Goal: Find specific fact: Find specific fact

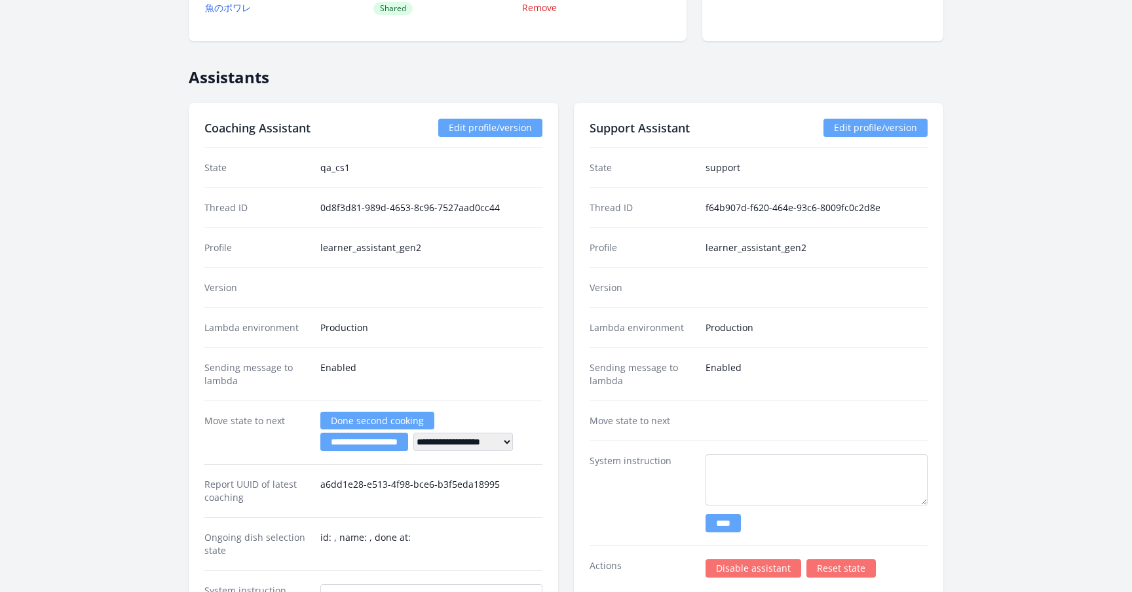
scroll to position [1977, 0]
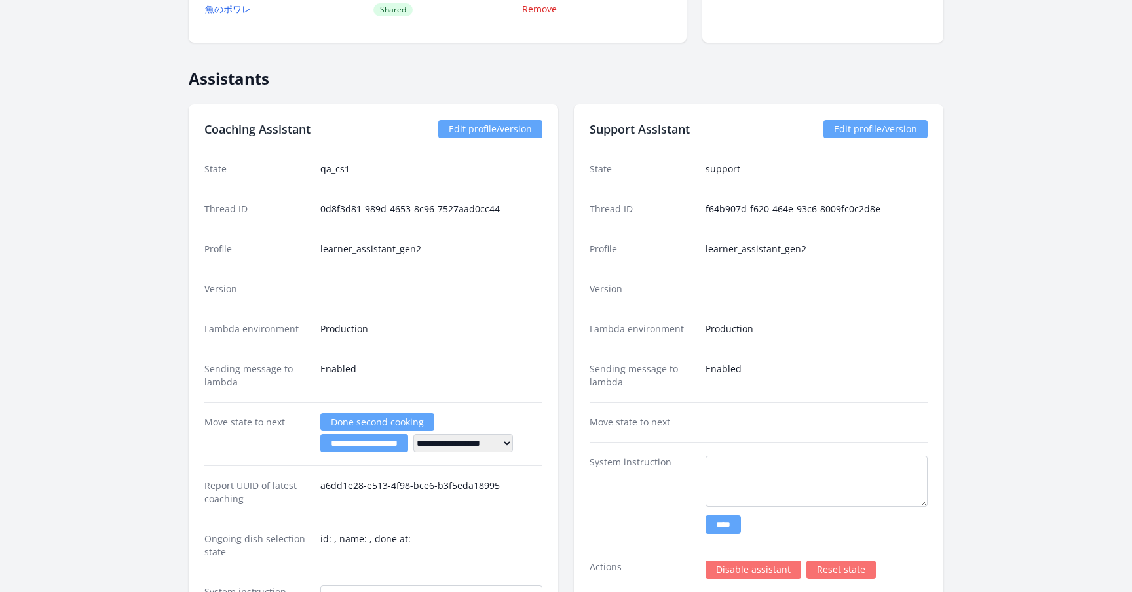
click at [485, 211] on dd "0d8f3d81-989d-4653-8c96-7527aad0cc44" at bounding box center [431, 209] width 222 height 13
drag, startPoint x: 485, startPoint y: 211, endPoint x: 338, endPoint y: 212, distance: 147.5
click at [338, 211] on dd "0d8f3d81-989d-4653-8c96-7527aad0cc44" at bounding box center [431, 209] width 222 height 13
copy dd "0d8f3d81-989d-4653-8c96-7527aad0cc44"
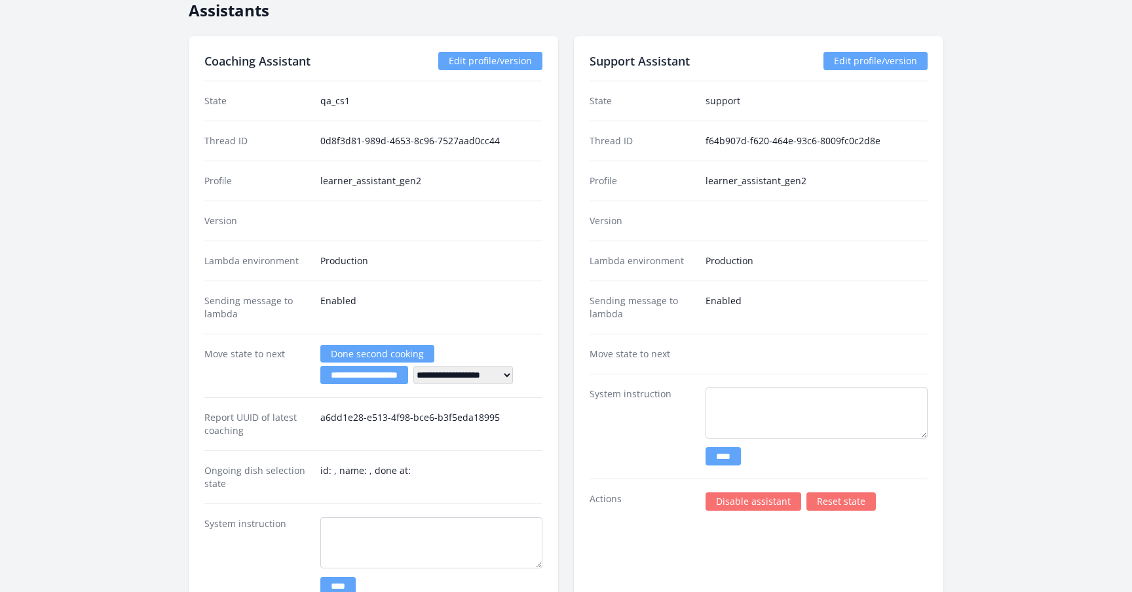
scroll to position [2018, 0]
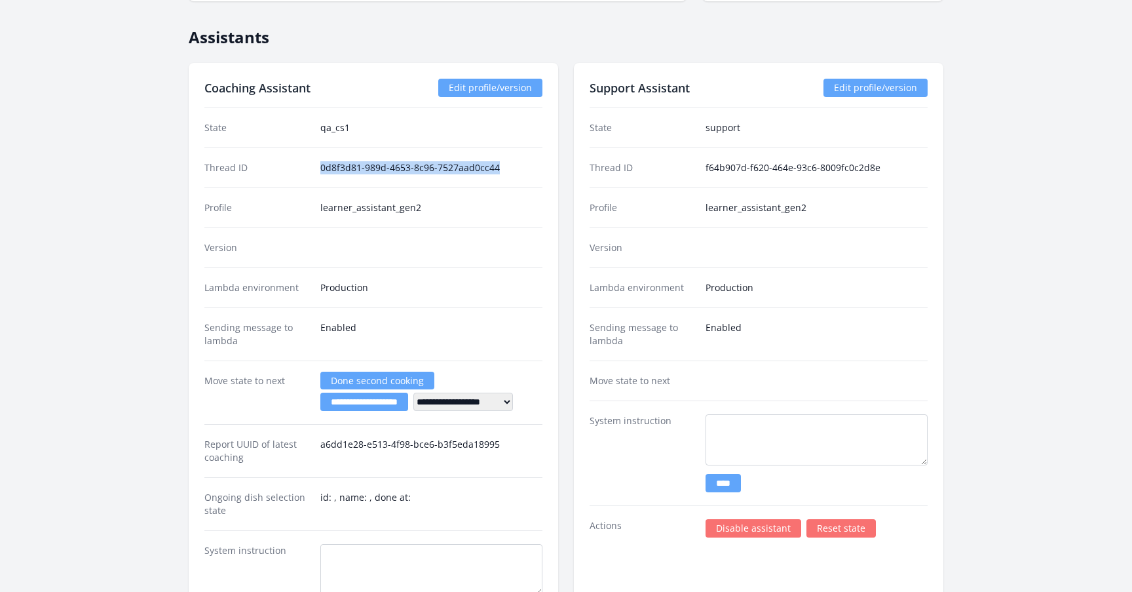
drag, startPoint x: 498, startPoint y: 168, endPoint x: 320, endPoint y: 172, distance: 177.6
click at [320, 172] on dd "0d8f3d81-989d-4653-8c96-7527aad0cc44" at bounding box center [431, 167] width 222 height 13
copy dd "0d8f3d81-989d-4653-8c96-7527aad0cc44"
click at [503, 170] on dd "0d8f3d81-989d-4653-8c96-7527aad0cc44" at bounding box center [431, 167] width 222 height 13
drag, startPoint x: 497, startPoint y: 164, endPoint x: 311, endPoint y: 167, distance: 186.8
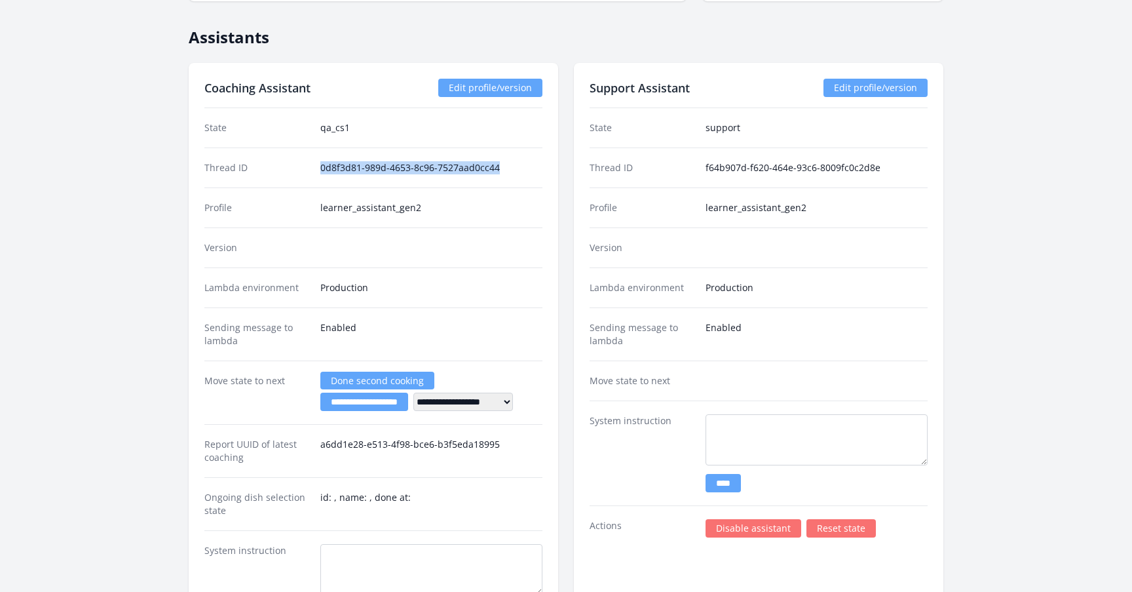
click at [311, 167] on div "Thread ID 0d8f3d81-989d-4653-8c96-7527aad0cc44" at bounding box center [373, 167] width 338 height 40
copy div "0d8f3d81-989d-4653-8c96-7527aad0cc44"
